Goal: Obtain resource: Obtain resource

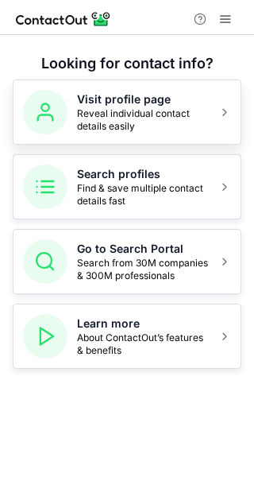
click at [199, 118] on span "Reveal individual contact details easily" at bounding box center [143, 119] width 132 height 25
click at [174, 259] on span "Search from 30M companies & 300M professionals" at bounding box center [143, 269] width 132 height 25
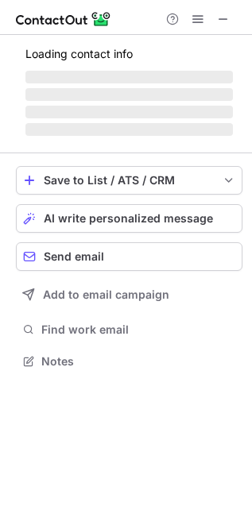
scroll to position [359, 252]
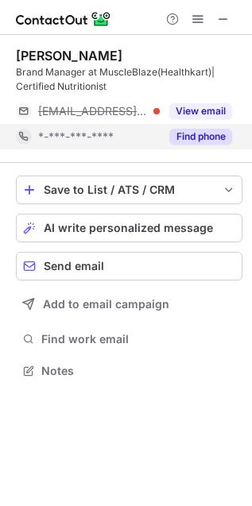
click at [201, 132] on button "Find phone" at bounding box center [200, 137] width 63 height 16
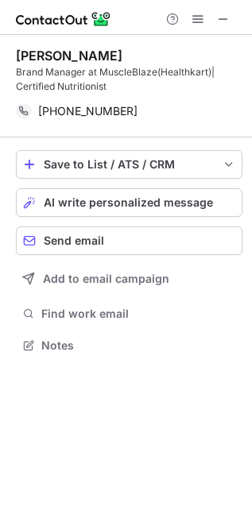
scroll to position [8, 8]
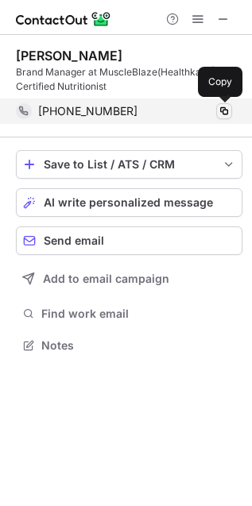
click at [220, 110] on span at bounding box center [224, 111] width 13 height 13
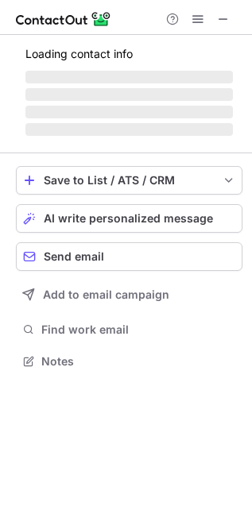
scroll to position [386, 252]
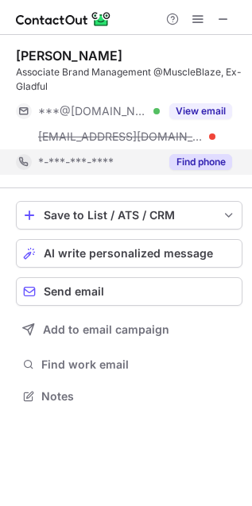
click at [201, 163] on button "Find phone" at bounding box center [200, 162] width 63 height 16
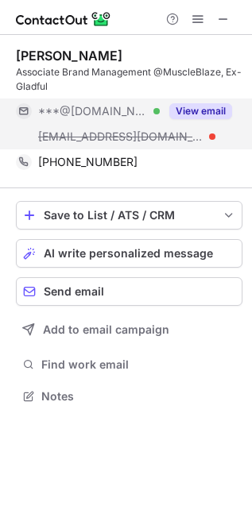
click at [192, 104] on button "View email" at bounding box center [200, 111] width 63 height 16
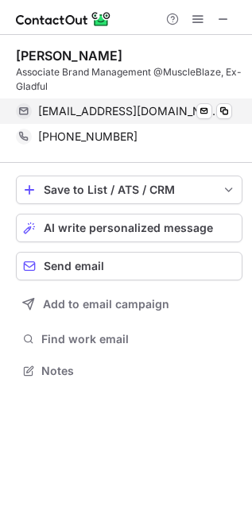
scroll to position [6, 8]
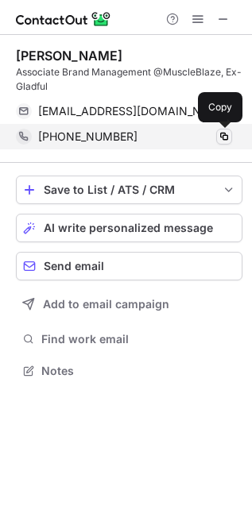
click at [221, 132] on span at bounding box center [224, 136] width 13 height 13
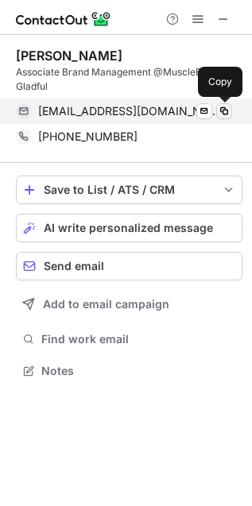
click at [227, 113] on span at bounding box center [224, 111] width 13 height 13
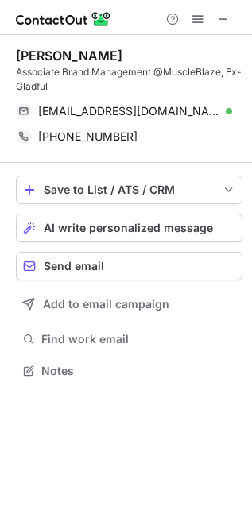
drag, startPoint x: 151, startPoint y: 52, endPoint x: 9, endPoint y: 54, distance: 142.3
click at [9, 54] on div "Harshita Chakraborty Associate Brand Management @MuscleBlaze, Ex-Gladful harshi…" at bounding box center [126, 215] width 252 height 360
copy div "Harshita Chakraborty"
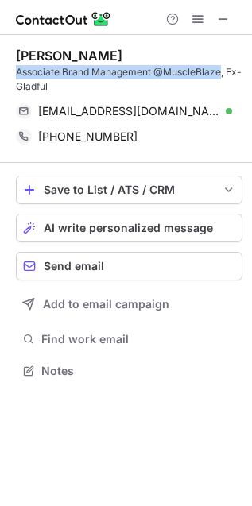
drag, startPoint x: 14, startPoint y: 68, endPoint x: 220, endPoint y: 72, distance: 206.7
click at [220, 72] on div "Harshita Chakraborty Associate Brand Management @MuscleBlaze, Ex-Gladful harshi…" at bounding box center [126, 215] width 252 height 360
copy div "Associate Brand Management @MuscleBlaze"
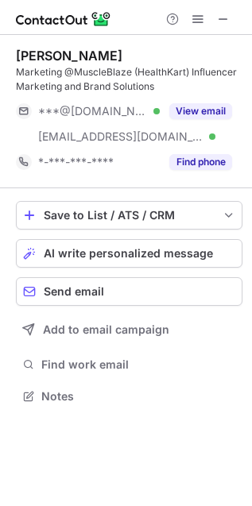
scroll to position [386, 252]
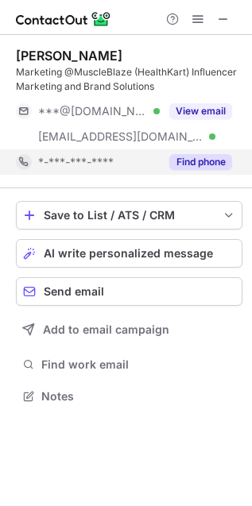
click at [205, 160] on button "Find phone" at bounding box center [200, 162] width 63 height 16
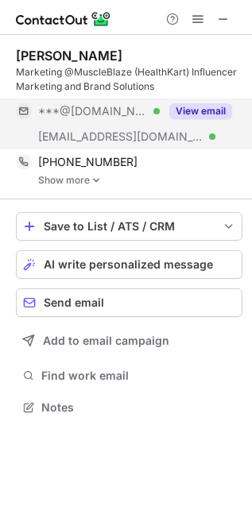
click at [208, 111] on button "View email" at bounding box center [200, 111] width 63 height 16
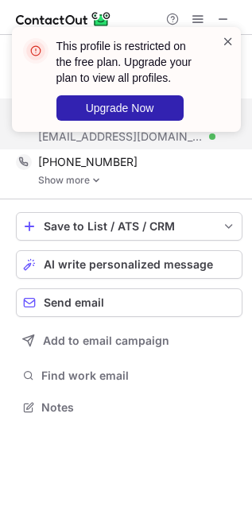
click at [227, 38] on span at bounding box center [228, 41] width 13 height 16
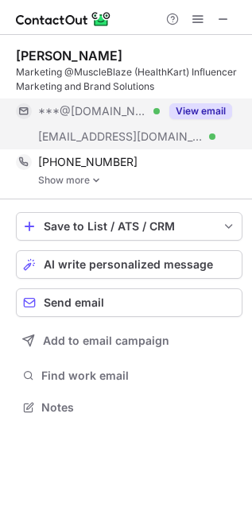
click at [207, 109] on button "View email" at bounding box center [200, 111] width 63 height 16
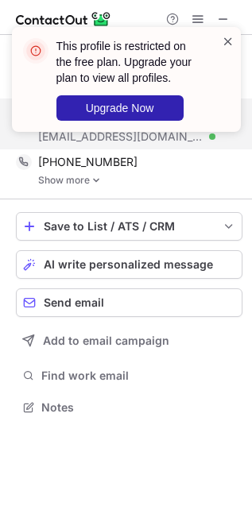
click at [224, 41] on span at bounding box center [228, 41] width 13 height 16
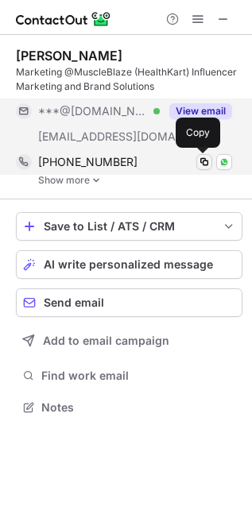
click at [201, 163] on span at bounding box center [204, 162] width 13 height 13
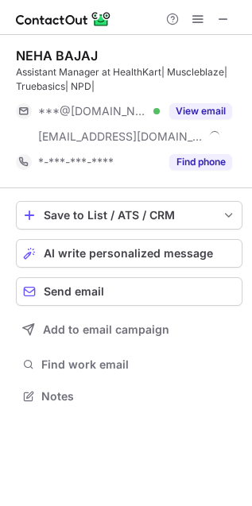
scroll to position [386, 252]
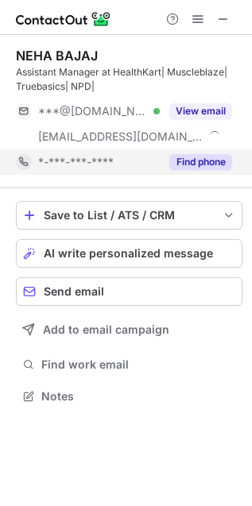
click at [200, 163] on button "Find phone" at bounding box center [200, 162] width 63 height 16
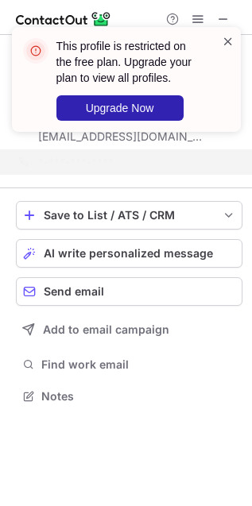
click at [227, 40] on span at bounding box center [228, 41] width 13 height 16
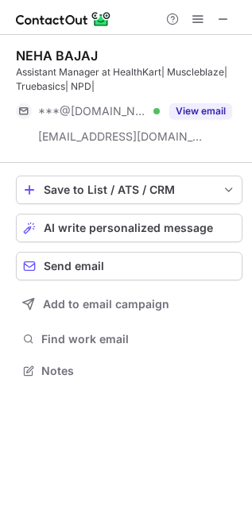
scroll to position [6, 8]
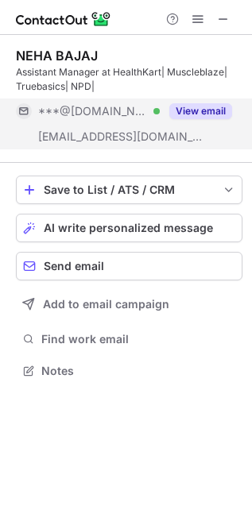
click at [208, 104] on button "View email" at bounding box center [200, 111] width 63 height 16
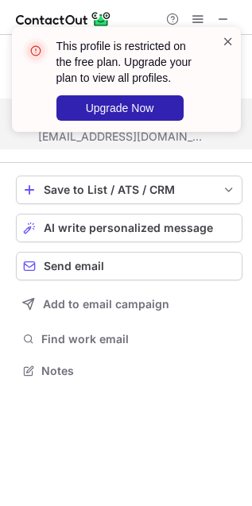
click at [231, 45] on span at bounding box center [228, 41] width 13 height 16
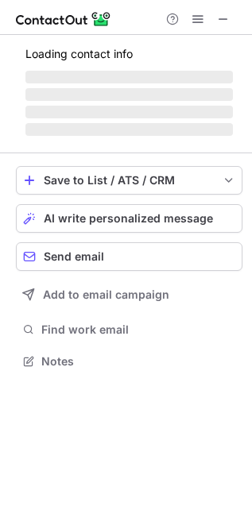
scroll to position [370, 252]
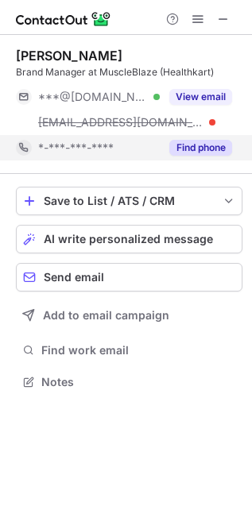
click at [185, 143] on button "Find phone" at bounding box center [200, 148] width 63 height 16
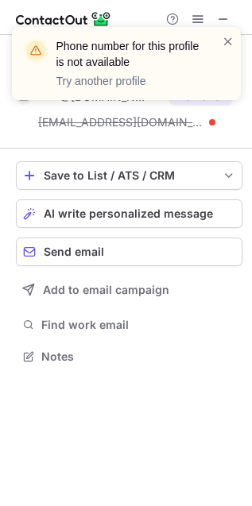
scroll to position [346, 252]
click at [227, 42] on span at bounding box center [228, 41] width 13 height 16
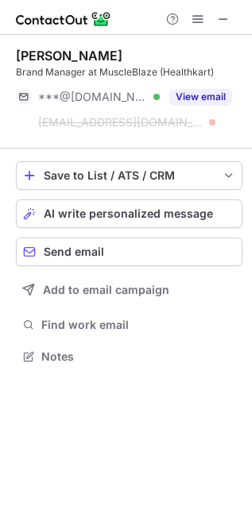
click at [207, 92] on div "Phone number for this profile is not available Try another profile" at bounding box center [120, 63] width 204 height 60
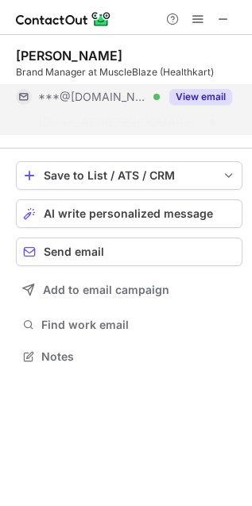
scroll to position [6, 8]
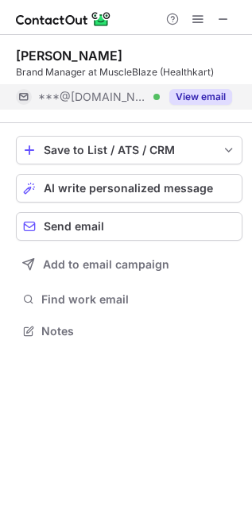
click at [201, 93] on button "View email" at bounding box center [200, 97] width 63 height 16
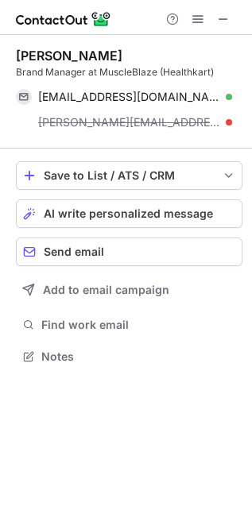
scroll to position [346, 252]
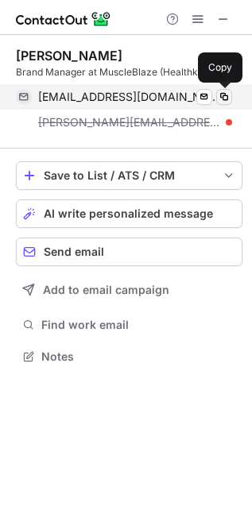
click at [219, 94] on span at bounding box center [224, 97] width 13 height 13
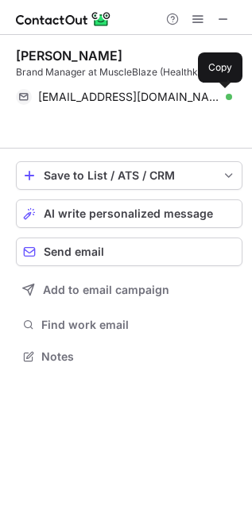
scroll to position [6, 8]
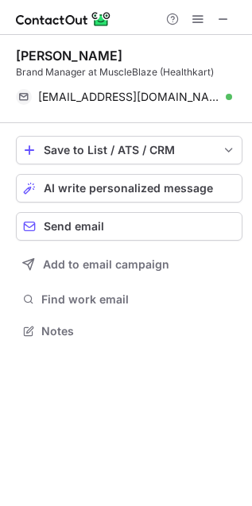
drag, startPoint x: 13, startPoint y: 57, endPoint x: 122, endPoint y: 57, distance: 108.9
click at [121, 57] on div "Himanshu Lohan Brand Manager at MuscleBlaze (Healthkart) himanshulohanniftem@gm…" at bounding box center [126, 195] width 252 height 320
copy div "Himanshu Lohan"
click at [163, 48] on div "Himanshu Lohan" at bounding box center [129, 56] width 227 height 16
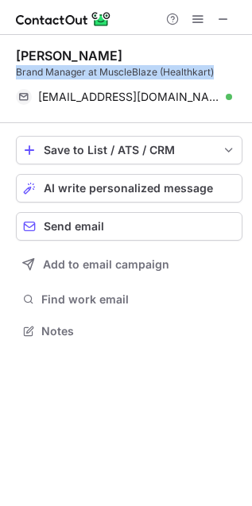
drag, startPoint x: 16, startPoint y: 73, endPoint x: 223, endPoint y: 66, distance: 206.8
click at [223, 66] on div "Brand Manager at MuscleBlaze (Healthkart)" at bounding box center [129, 72] width 227 height 14
copy div "Brand Manager at MuscleBlaze (Healthkart)"
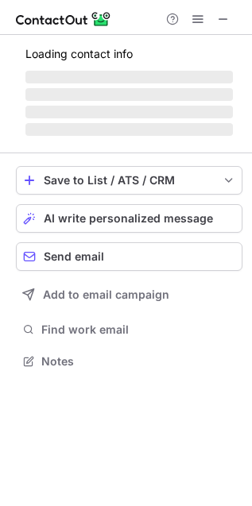
scroll to position [346, 252]
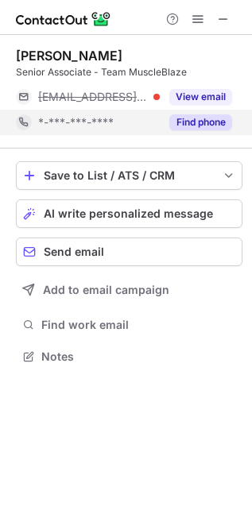
click at [221, 123] on button "Find phone" at bounding box center [200, 122] width 63 height 16
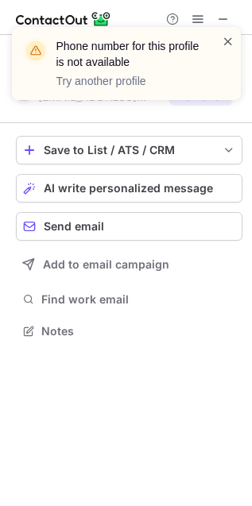
scroll to position [6, 8]
click at [227, 38] on span at bounding box center [228, 41] width 13 height 16
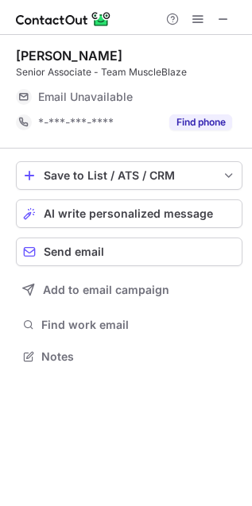
scroll to position [346, 252]
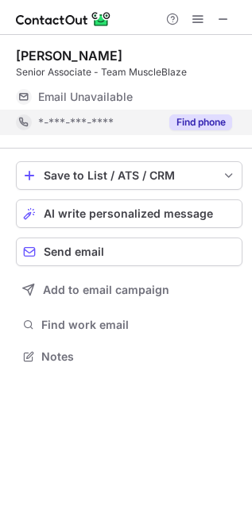
click at [204, 117] on button "Find phone" at bounding box center [200, 122] width 63 height 16
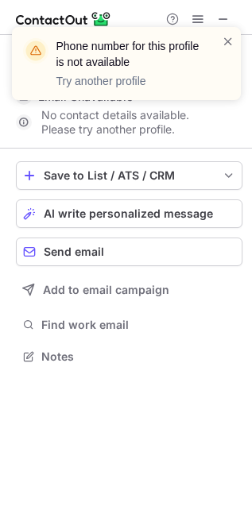
click at [136, 87] on p "Try another profile" at bounding box center [129, 81] width 146 height 16
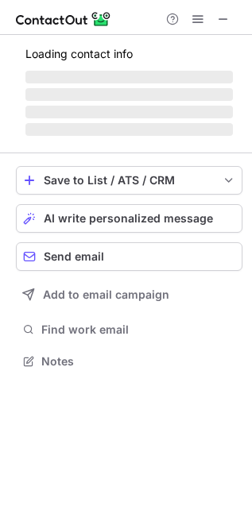
scroll to position [386, 252]
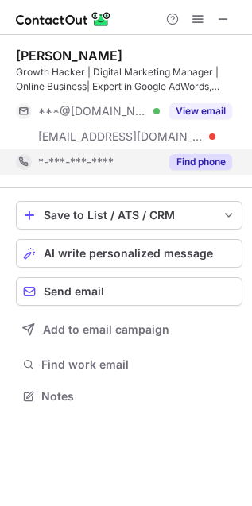
click at [192, 159] on button "Find phone" at bounding box center [200, 162] width 63 height 16
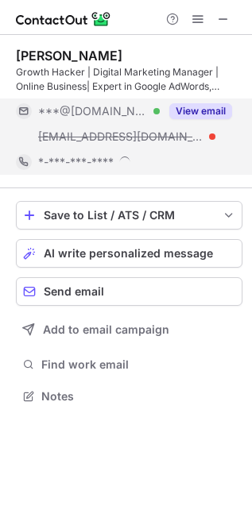
click at [200, 109] on button "View email" at bounding box center [200, 111] width 63 height 16
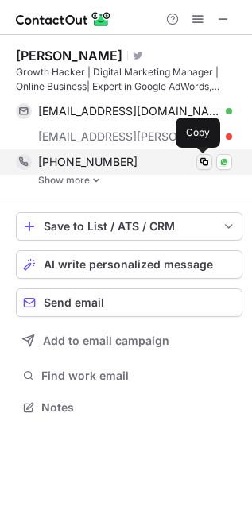
click at [207, 163] on span at bounding box center [204, 162] width 13 height 13
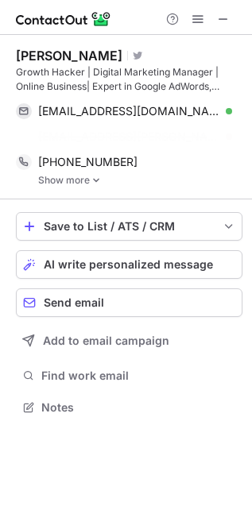
scroll to position [370, 252]
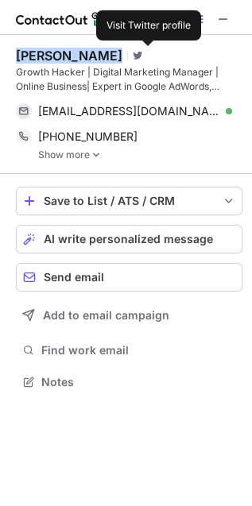
drag, startPoint x: 17, startPoint y: 50, endPoint x: 149, endPoint y: 52, distance: 131.2
click at [149, 52] on div "Deepika Chaurasia Visit Twitter profile" at bounding box center [129, 56] width 227 height 16
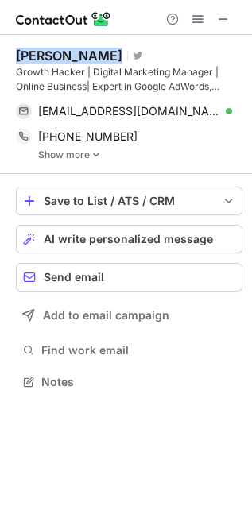
copy div "Deepika Chaurasia"
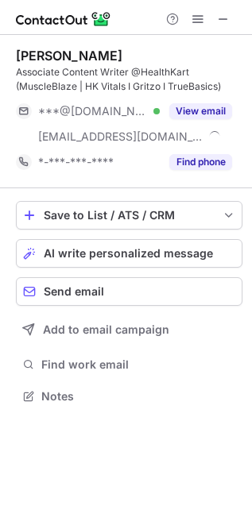
scroll to position [386, 252]
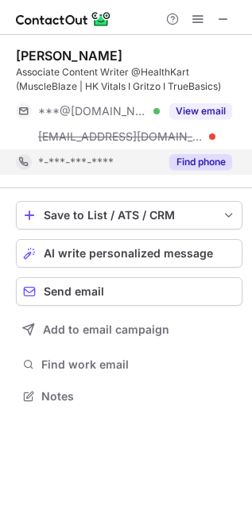
click at [199, 157] on button "Find phone" at bounding box center [200, 162] width 63 height 16
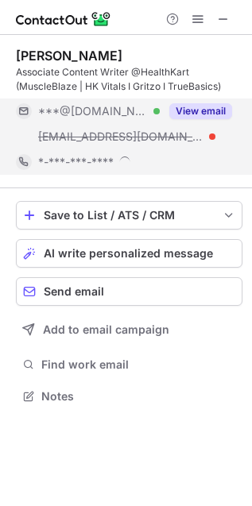
click at [200, 118] on button "View email" at bounding box center [200, 111] width 63 height 16
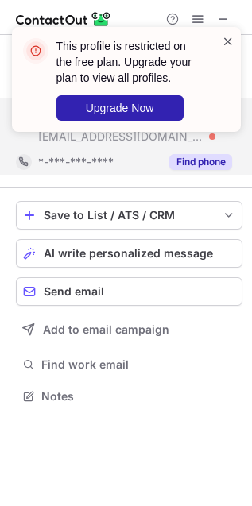
click at [223, 33] on span at bounding box center [228, 41] width 13 height 16
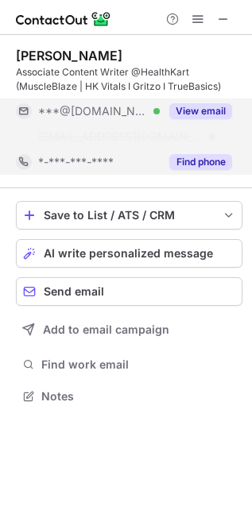
click at [215, 157] on div "This profile is restricted on the free plan. Upgrade your plan to view all prof…" at bounding box center [126, 253] width 252 height 506
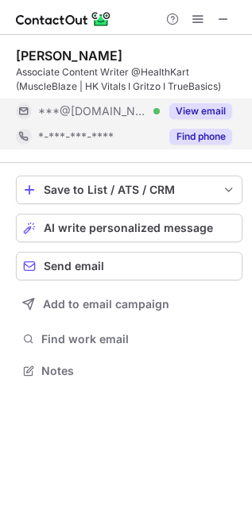
click at [200, 140] on button "Find phone" at bounding box center [200, 137] width 63 height 16
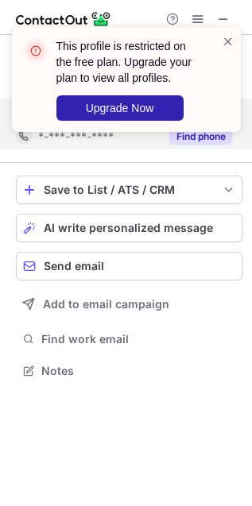
click at [220, 41] on div "This profile is restricted on the free plan. Upgrade your plan to view all prof…" at bounding box center [120, 79] width 204 height 92
click at [233, 40] on span at bounding box center [228, 41] width 13 height 16
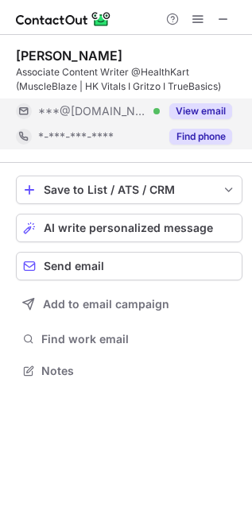
click at [233, 40] on span at bounding box center [228, 41] width 13 height 16
click at [200, 101] on div "View email" at bounding box center [196, 111] width 72 height 25
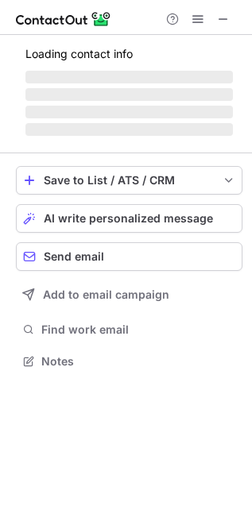
scroll to position [359, 252]
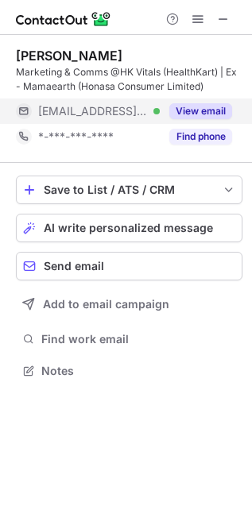
click at [195, 109] on button "View email" at bounding box center [200, 111] width 63 height 16
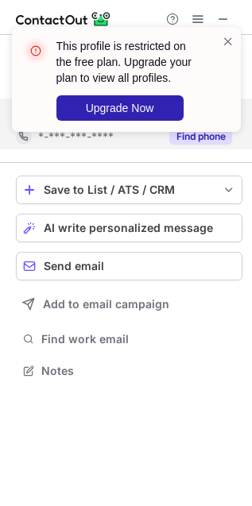
click at [200, 134] on div "This profile is restricted on the free plan. Upgrade your plan to view all prof…" at bounding box center [126, 85] width 254 height 149
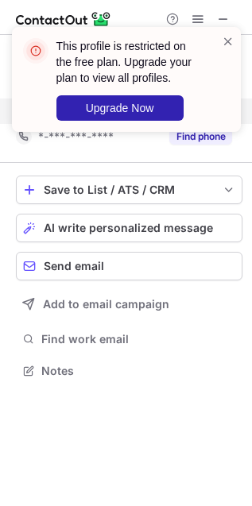
click at [220, 139] on div "This profile is restricted on the free plan. Upgrade your plan to view all prof…" at bounding box center [126, 85] width 254 height 149
click at [213, 139] on div "This profile is restricted on the free plan. Upgrade your plan to view all prof…" at bounding box center [126, 85] width 254 height 149
click at [235, 29] on div "This profile is restricted on the free plan. Upgrade your plan to view all prof…" at bounding box center [126, 79] width 229 height 105
click at [229, 37] on span at bounding box center [228, 41] width 13 height 16
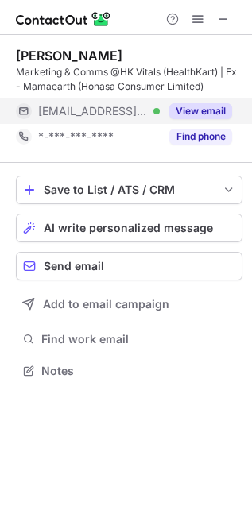
click at [201, 137] on div "This profile is restricted on the free plan. Upgrade your plan to view all prof…" at bounding box center [126, 85] width 254 height 149
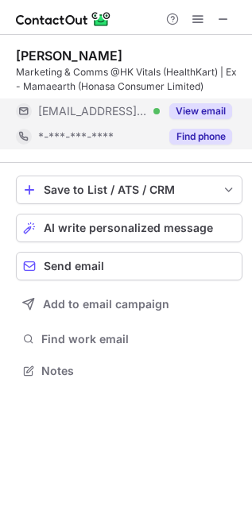
click at [201, 138] on button "Find phone" at bounding box center [200, 137] width 63 height 16
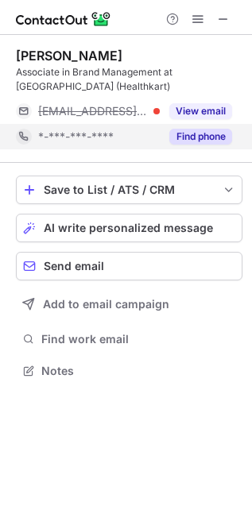
click at [204, 139] on button "Find phone" at bounding box center [200, 137] width 63 height 16
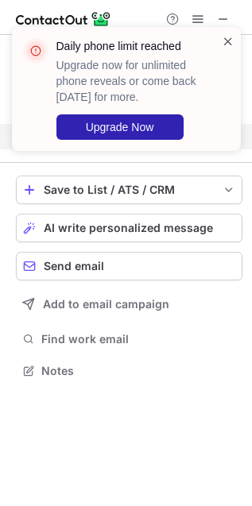
click at [225, 41] on span at bounding box center [228, 41] width 13 height 16
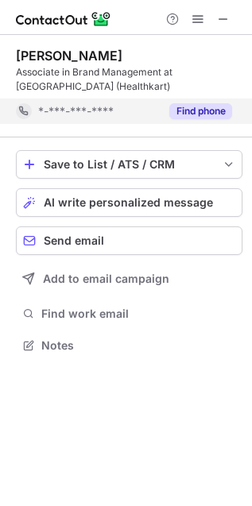
scroll to position [8, 8]
click at [212, 109] on button "Find phone" at bounding box center [200, 111] width 63 height 16
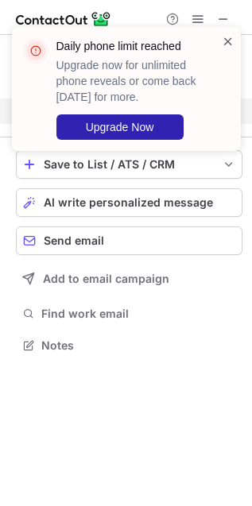
click at [223, 40] on span at bounding box center [228, 41] width 13 height 16
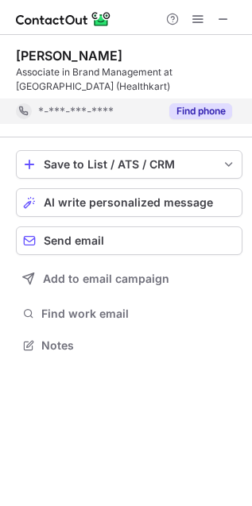
click at [219, 114] on button "Find phone" at bounding box center [200, 111] width 63 height 16
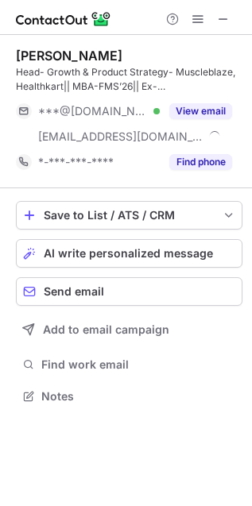
scroll to position [386, 252]
click at [204, 159] on button "Find phone" at bounding box center [200, 162] width 63 height 16
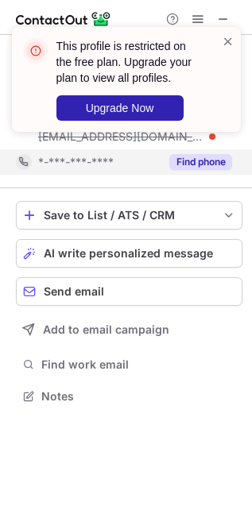
click at [208, 164] on button "Find phone" at bounding box center [200, 162] width 63 height 16
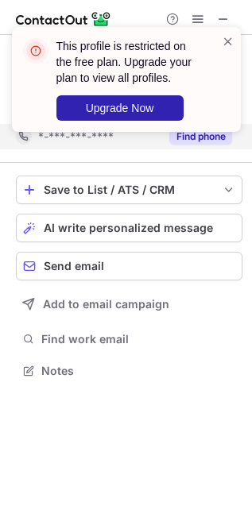
scroll to position [6, 8]
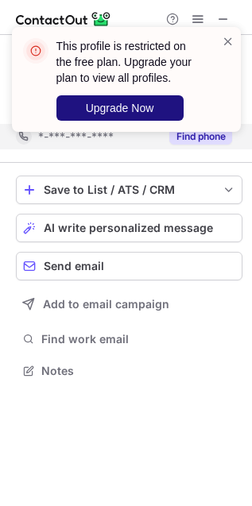
click at [125, 100] on button "Upgrade Now" at bounding box center [119, 107] width 127 height 25
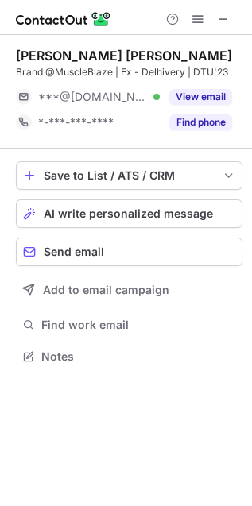
scroll to position [346, 252]
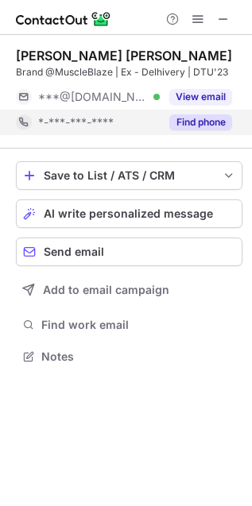
click at [188, 111] on div "Find phone" at bounding box center [196, 122] width 72 height 25
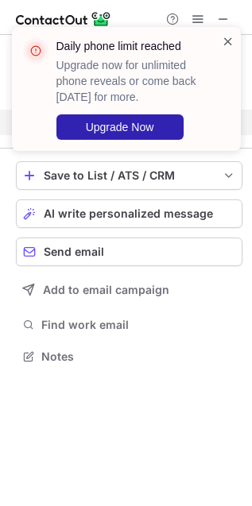
click at [223, 38] on span at bounding box center [228, 41] width 13 height 16
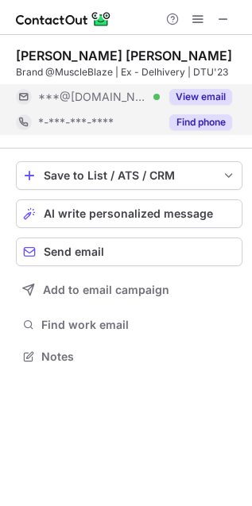
click at [192, 93] on button "View email" at bounding box center [200, 97] width 63 height 16
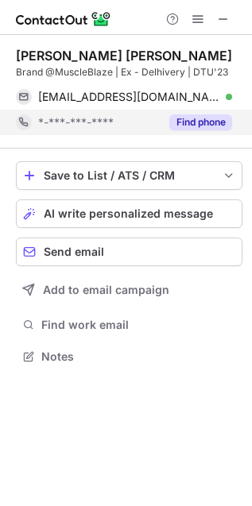
click at [200, 125] on button "Find phone" at bounding box center [200, 122] width 63 height 16
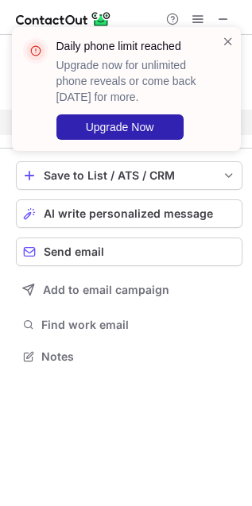
click at [223, 48] on span at bounding box center [228, 41] width 13 height 16
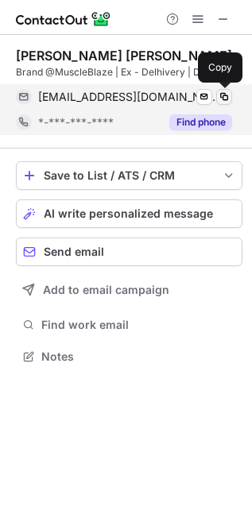
click at [221, 95] on span at bounding box center [224, 97] width 13 height 13
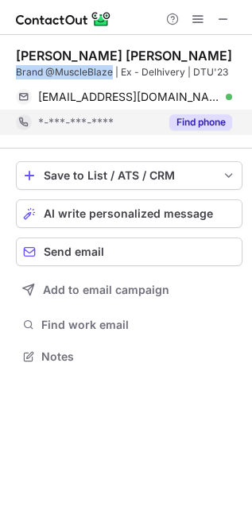
drag, startPoint x: 13, startPoint y: 73, endPoint x: 111, endPoint y: 70, distance: 98.6
click at [111, 70] on div "Saksham Veer Singh Brand @MuscleBlaze | Ex - Delhivery | DTU'23 sakshamveersing…" at bounding box center [126, 208] width 252 height 346
copy div "Brand @MuscleBlaze"
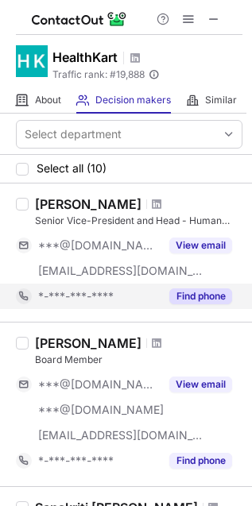
click at [200, 298] on button "Find phone" at bounding box center [200, 297] width 63 height 16
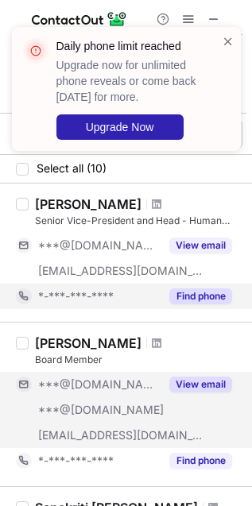
click at [207, 384] on button "View email" at bounding box center [200, 385] width 63 height 16
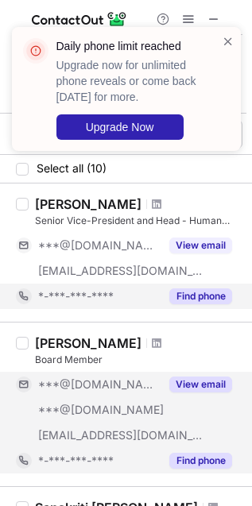
click at [205, 466] on button "Find phone" at bounding box center [200, 461] width 63 height 16
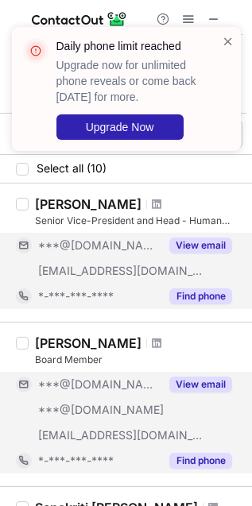
click at [203, 251] on button "View email" at bounding box center [200, 246] width 63 height 16
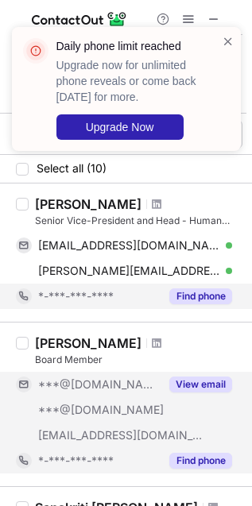
click at [204, 378] on button "View email" at bounding box center [200, 385] width 63 height 16
click at [207, 289] on button "Find phone" at bounding box center [200, 297] width 63 height 16
click at [203, 390] on button "View email" at bounding box center [200, 385] width 63 height 16
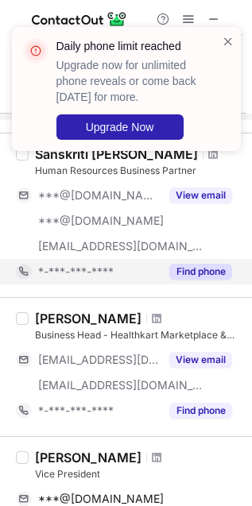
scroll to position [398, 0]
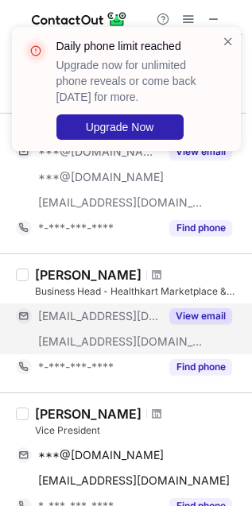
click at [207, 322] on button "View email" at bounding box center [200, 316] width 63 height 16
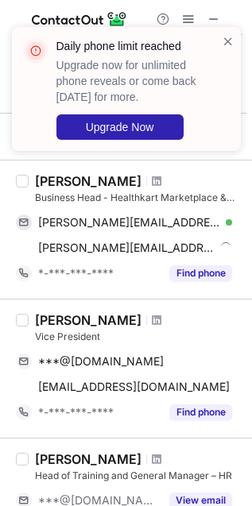
scroll to position [596, 0]
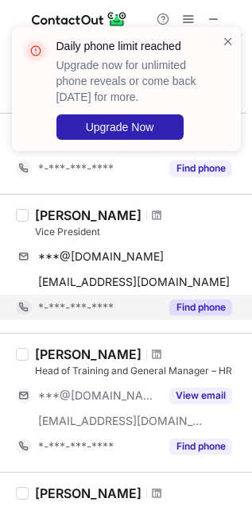
click at [196, 303] on button "Find phone" at bounding box center [200, 308] width 63 height 16
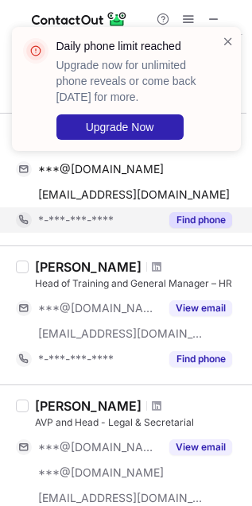
scroll to position [696, 0]
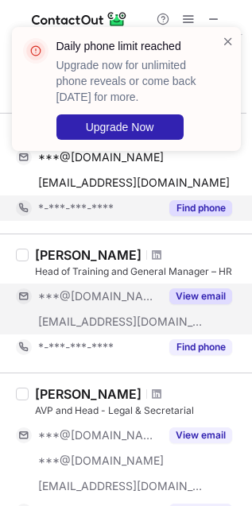
click at [197, 286] on div "View email" at bounding box center [196, 296] width 72 height 25
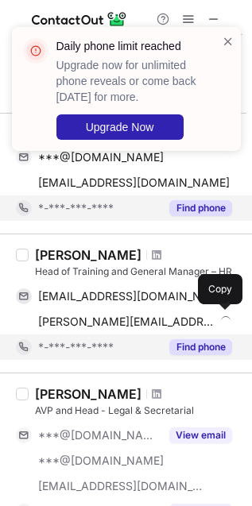
click at [205, 351] on button "Find phone" at bounding box center [200, 347] width 63 height 16
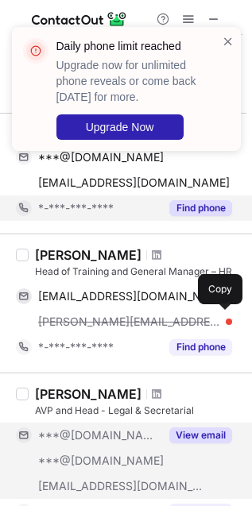
click at [204, 441] on button "View email" at bounding box center [200, 436] width 63 height 16
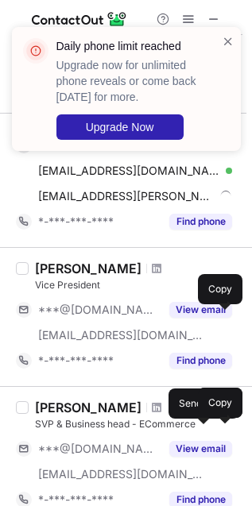
scroll to position [994, 0]
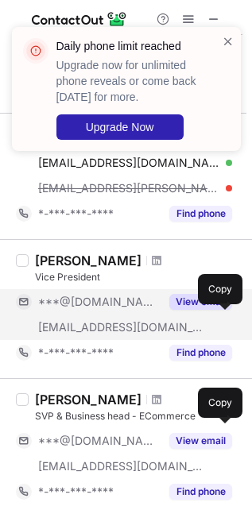
click at [189, 302] on button "View email" at bounding box center [200, 302] width 63 height 16
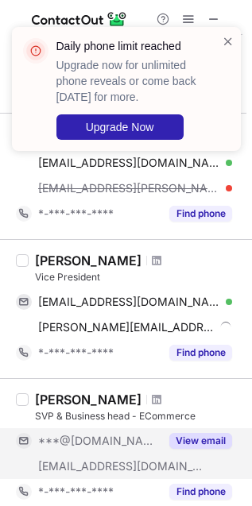
click at [195, 445] on button "View email" at bounding box center [200, 441] width 63 height 16
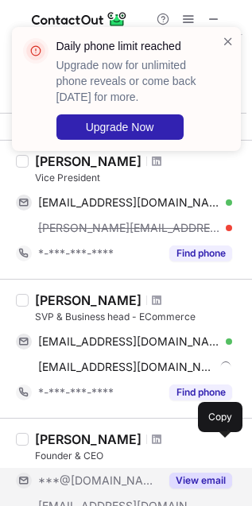
click at [196, 474] on button "View email" at bounding box center [200, 481] width 63 height 16
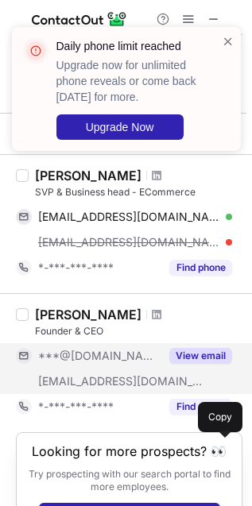
scroll to position [1142, 0]
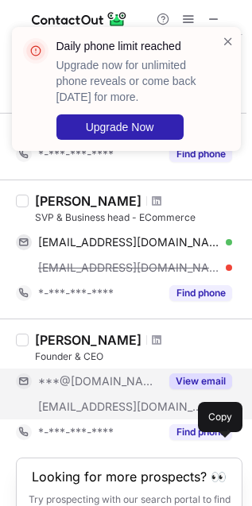
click at [199, 374] on button "View email" at bounding box center [200, 382] width 63 height 16
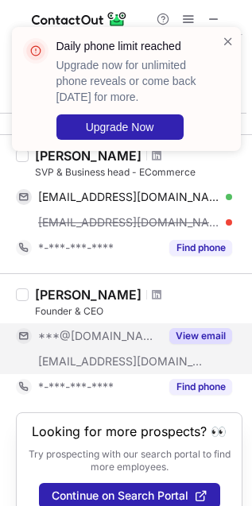
scroll to position [1204, 0]
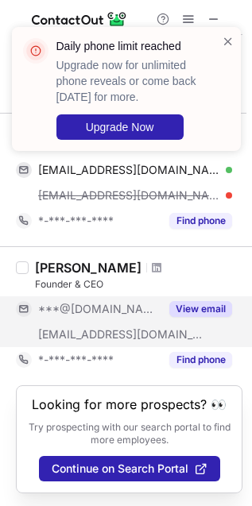
click at [197, 301] on button "View email" at bounding box center [200, 309] width 63 height 16
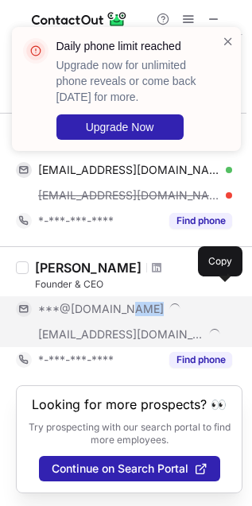
click at [199, 302] on div "***@gmail.com" at bounding box center [135, 309] width 194 height 14
click at [200, 301] on div "***@gmail.com ***@healthkart.com" at bounding box center [124, 322] width 216 height 51
click at [200, 302] on div "***@gmail.com" at bounding box center [135, 309] width 194 height 14
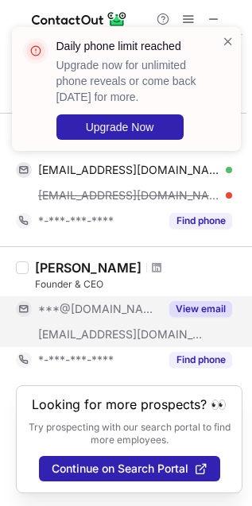
click at [200, 301] on button "View email" at bounding box center [200, 309] width 63 height 16
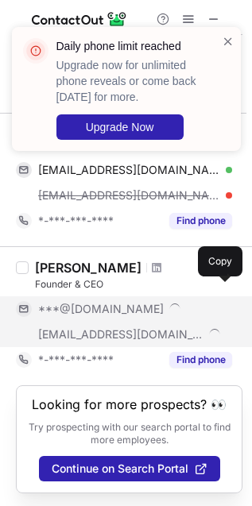
scroll to position [1179, 0]
click at [203, 297] on div "***@gmail.com ***@healthkart.com" at bounding box center [124, 322] width 216 height 51
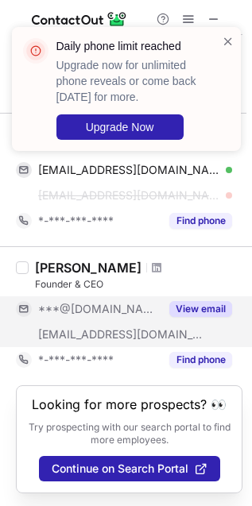
click at [203, 301] on button "View email" at bounding box center [200, 309] width 63 height 16
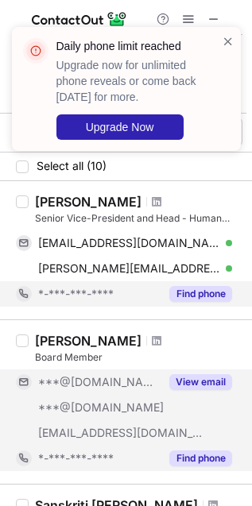
scroll to position [0, 0]
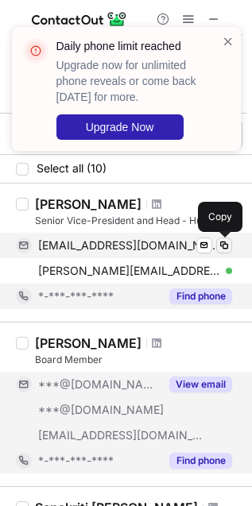
click at [227, 239] on span at bounding box center [224, 245] width 13 height 13
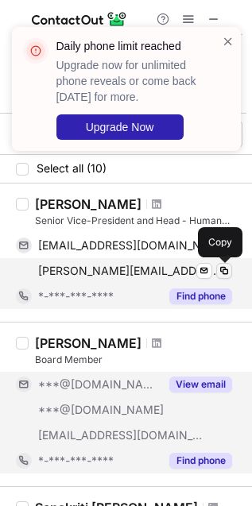
click at [218, 270] on span at bounding box center [224, 271] width 13 height 13
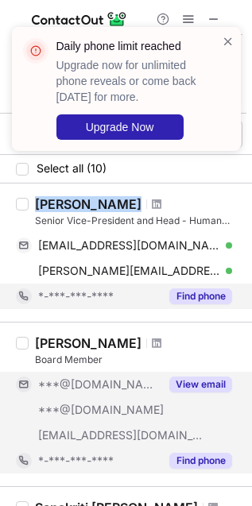
drag, startPoint x: 28, startPoint y: 199, endPoint x: 128, endPoint y: 200, distance: 100.2
click at [128, 200] on div "Monica Mudgal Senior Vice-President and Head - Human Resources and Administrati…" at bounding box center [126, 253] width 252 height 138
copy div "Monica Mudgal"
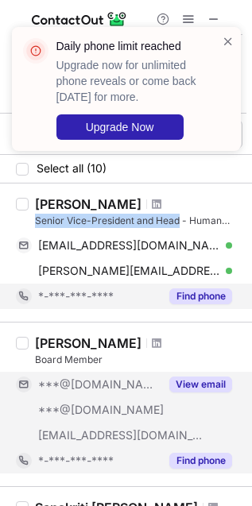
drag, startPoint x: 65, startPoint y: 211, endPoint x: 248, endPoint y: 225, distance: 183.3
click at [188, 223] on div "Monica Mudgal Senior Vice-President and Head - Human Resources and Administrati…" at bounding box center [136, 252] width 214 height 113
copy div "Senior Vice-President and Head"
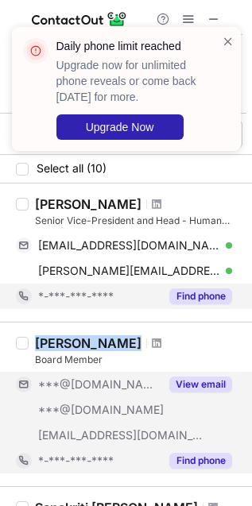
drag, startPoint x: 25, startPoint y: 343, endPoint x: 128, endPoint y: 339, distance: 102.7
click at [128, 339] on div "Sakshi Chopra Board Member ***@gmail.com ***@hotmail.com ***@peakxv.com View em…" at bounding box center [126, 404] width 252 height 165
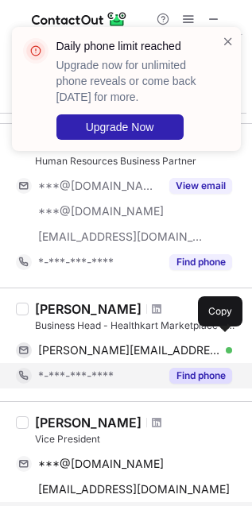
scroll to position [398, 0]
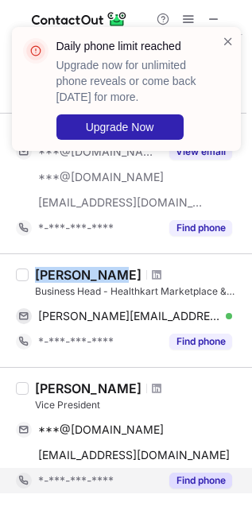
drag, startPoint x: 33, startPoint y: 272, endPoint x: 109, endPoint y: 272, distance: 75.5
click at [109, 272] on div "Vibhor Garg Business Head - Healthkart Marketplace & D2C Business vibhor.g13@fm…" at bounding box center [136, 310] width 214 height 87
copy div "Vibhor Garg"
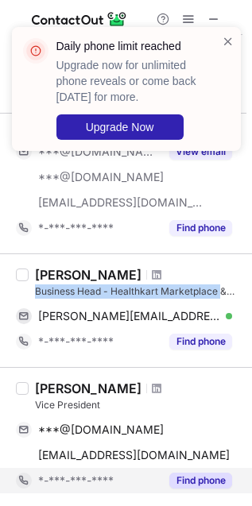
drag, startPoint x: 33, startPoint y: 290, endPoint x: 221, endPoint y: 293, distance: 187.6
click at [221, 293] on div "Vibhor Garg Business Head - Healthkart Marketplace & D2C Business vibhor.g13@fm…" at bounding box center [136, 310] width 214 height 87
copy div "Business Head - Healthkart Marketplace"
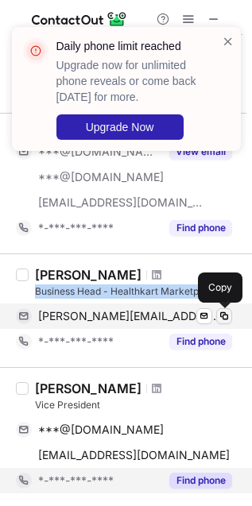
click at [220, 318] on span at bounding box center [224, 316] width 13 height 13
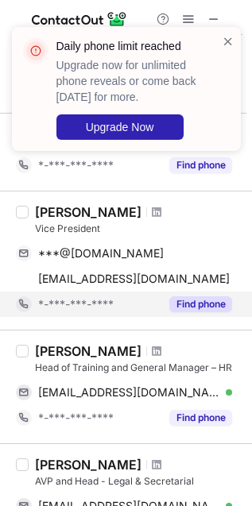
scroll to position [696, 0]
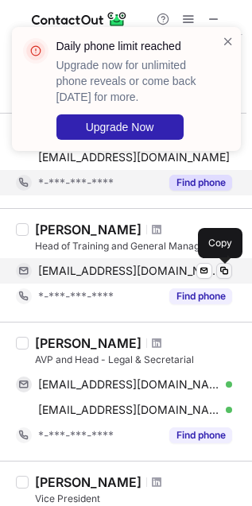
click at [223, 269] on span at bounding box center [224, 271] width 13 height 13
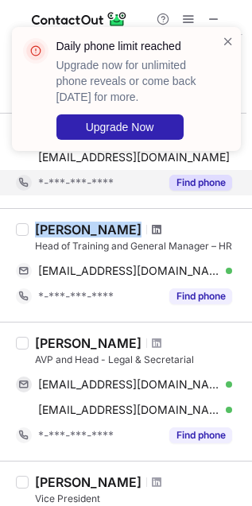
drag, startPoint x: 33, startPoint y: 233, endPoint x: 121, endPoint y: 225, distance: 87.8
click at [121, 225] on div "Amit Sarkar Head of Training and General Manager – HR as_alive@yahoo.com Verifi…" at bounding box center [136, 265] width 214 height 87
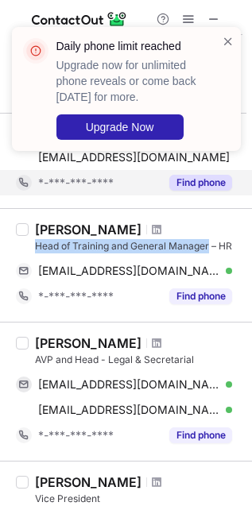
drag, startPoint x: 37, startPoint y: 248, endPoint x: 208, endPoint y: 250, distance: 171.7
click at [208, 250] on div "Head of Training and General Manager – HR" at bounding box center [138, 246] width 207 height 14
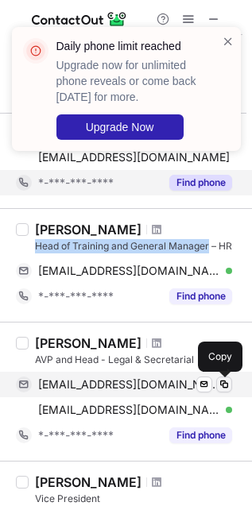
click at [227, 387] on span at bounding box center [224, 384] width 13 height 13
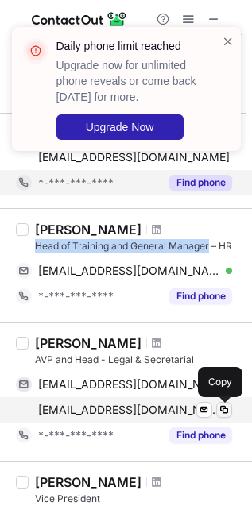
click at [227, 412] on span at bounding box center [224, 410] width 13 height 13
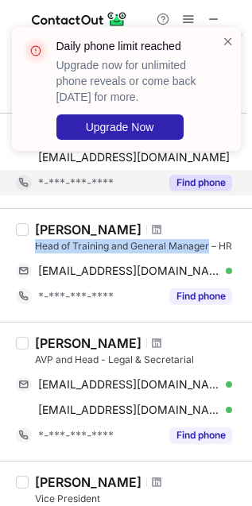
drag, startPoint x: 37, startPoint y: 346, endPoint x: 126, endPoint y: 339, distance: 88.5
click at [126, 339] on div "Jitendra Jangir" at bounding box center [88, 343] width 107 height 16
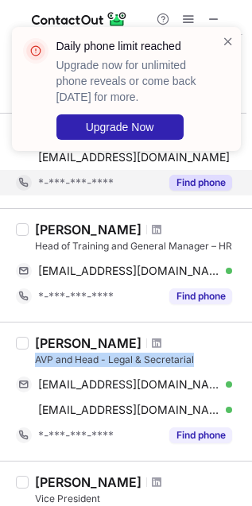
drag, startPoint x: 30, startPoint y: 358, endPoint x: 208, endPoint y: 359, distance: 178.1
click at [208, 359] on div "Jitendra Jangir AVP and Head - Legal & Secretarial jangir9@gmail.com Verified S…" at bounding box center [136, 391] width 214 height 113
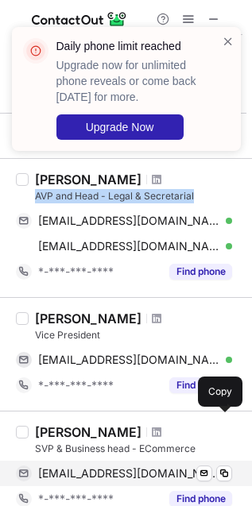
scroll to position [894, 0]
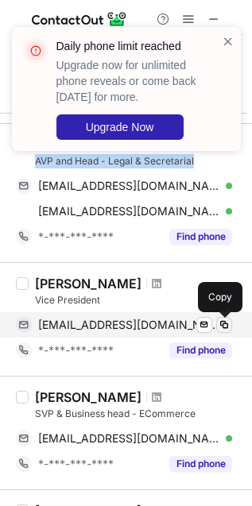
click at [221, 326] on span at bounding box center [224, 325] width 13 height 13
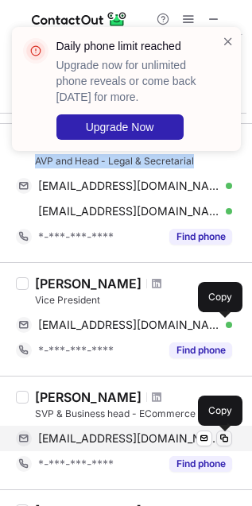
click at [219, 440] on span at bounding box center [224, 438] width 13 height 13
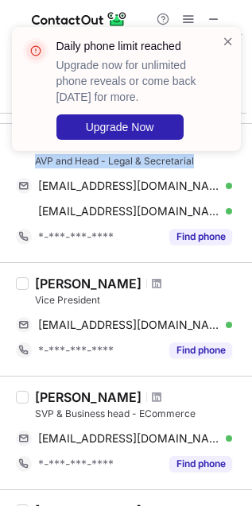
drag, startPoint x: 30, startPoint y: 395, endPoint x: 123, endPoint y: 398, distance: 93.1
click at [123, 398] on div "Siddharth Jain SVP & Business head - ECommerce sidjain85@gmail.com Verified Sen…" at bounding box center [136, 433] width 214 height 87
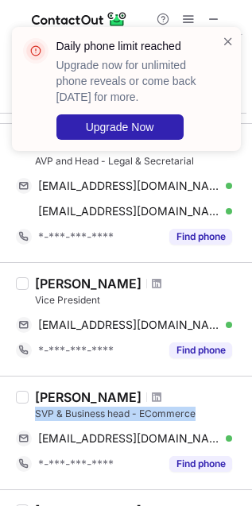
drag, startPoint x: 34, startPoint y: 415, endPoint x: 200, endPoint y: 416, distance: 166.2
click at [200, 416] on div "SVP & Business head - ECommerce" at bounding box center [138, 414] width 207 height 14
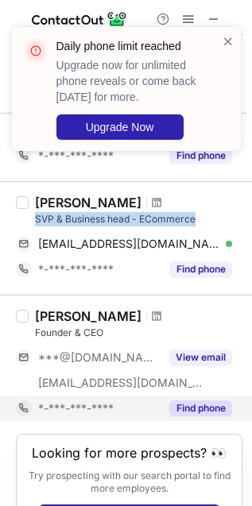
scroll to position [1054, 0]
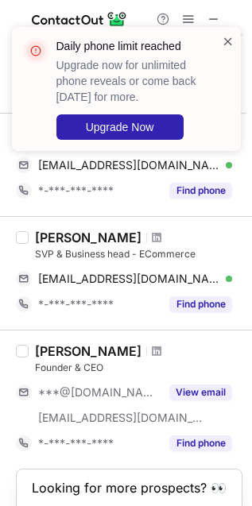
click at [232, 41] on span at bounding box center [228, 41] width 13 height 16
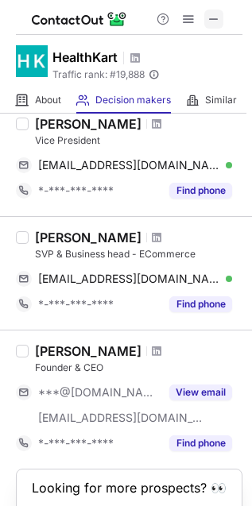
click at [207, 17] on button at bounding box center [213, 19] width 19 height 19
click at [196, 18] on button at bounding box center [188, 19] width 19 height 19
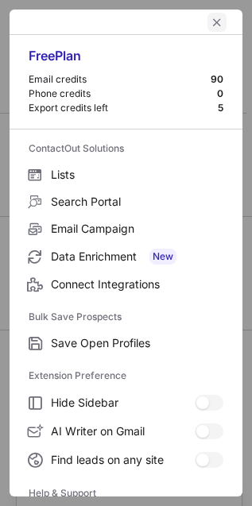
click at [211, 21] on span "left-button" at bounding box center [217, 22] width 13 height 13
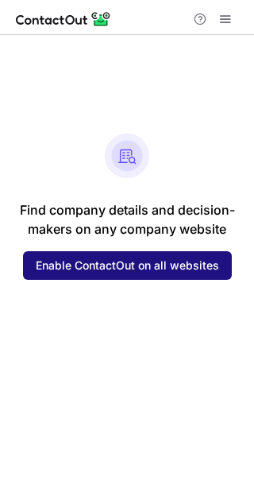
click at [141, 274] on button "Enable ContactOut on all websites" at bounding box center [127, 265] width 209 height 29
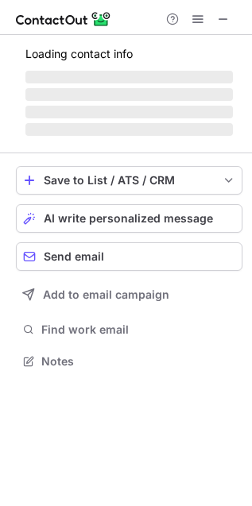
scroll to position [358, 252]
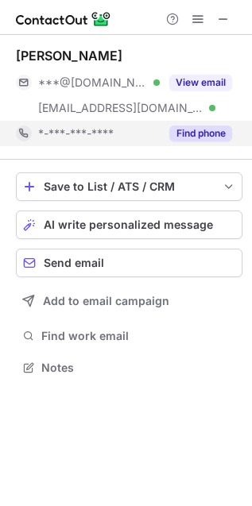
click at [207, 135] on button "Find phone" at bounding box center [200, 134] width 63 height 16
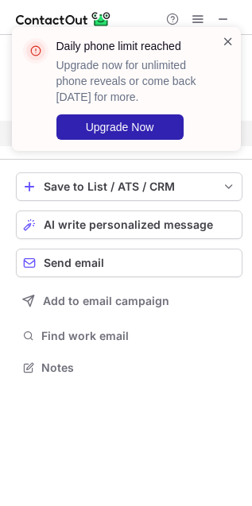
click at [229, 37] on span at bounding box center [228, 41] width 13 height 16
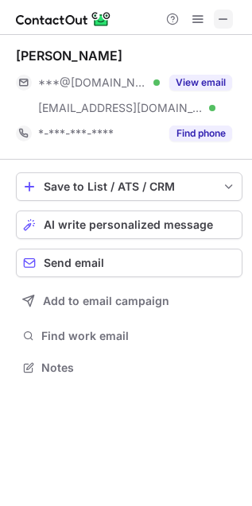
click at [228, 25] on span at bounding box center [223, 19] width 13 height 13
